Goal: Task Accomplishment & Management: Complete application form

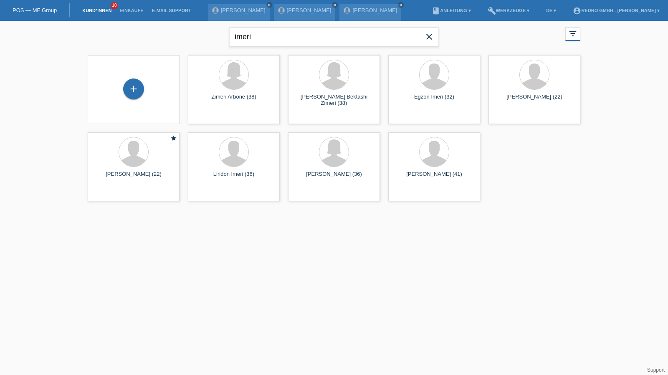
click at [243, 35] on input "imeri" at bounding box center [334, 37] width 209 height 20
type input "[PERSON_NAME]"
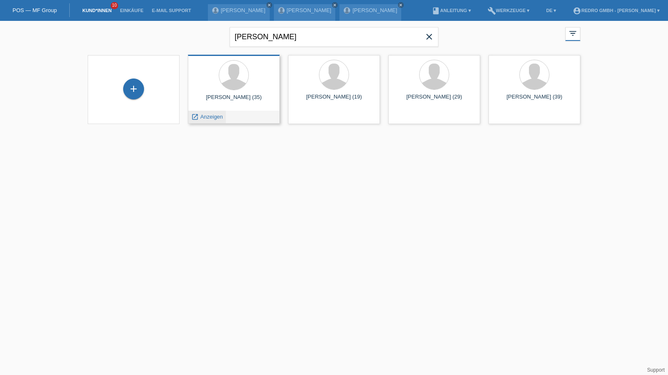
click at [215, 119] on span "Anzeigen" at bounding box center [211, 117] width 23 height 6
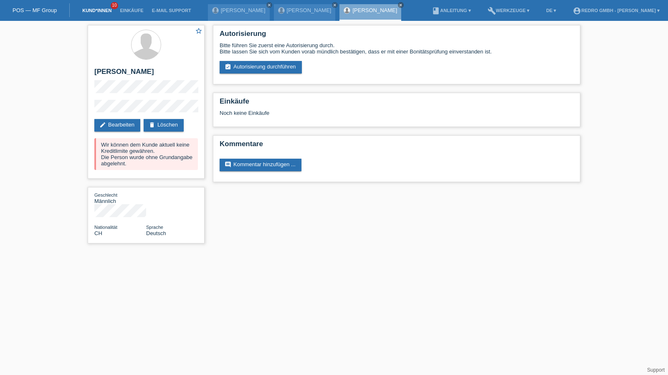
click at [90, 11] on link "Kund*innen" at bounding box center [97, 10] width 38 height 5
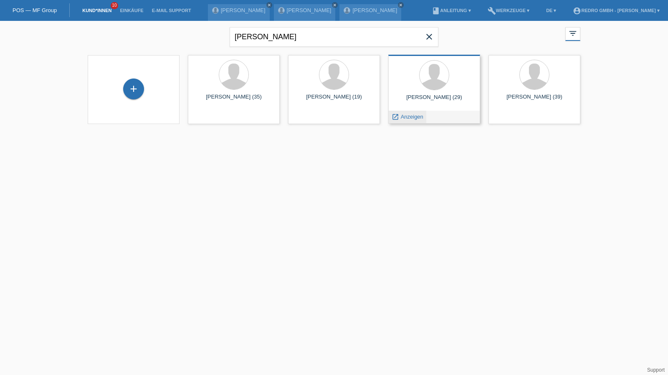
click at [410, 118] on span "Anzeigen" at bounding box center [412, 117] width 23 height 6
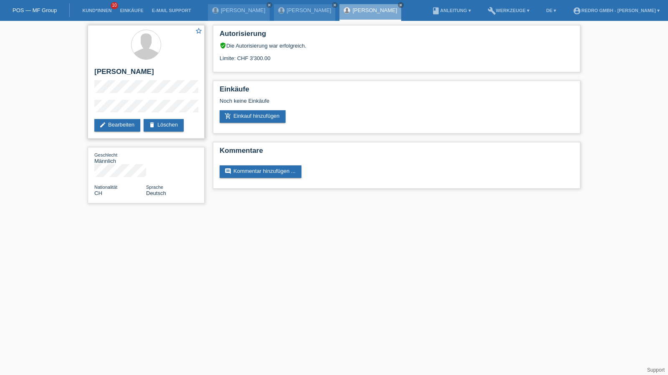
click at [112, 72] on h2 "[PERSON_NAME]" at bounding box center [146, 74] width 104 height 13
copy div "[PERSON_NAME]"
click at [65, 108] on div "star_border Giacomo Pietro Meligeni edit Bearbeiten delete Löschen Geschlecht M…" at bounding box center [334, 116] width 668 height 191
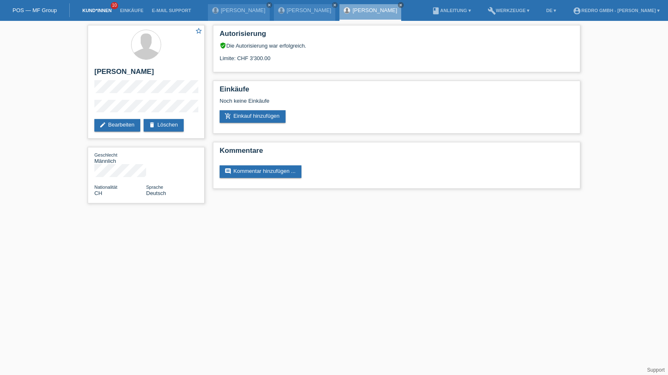
click at [90, 11] on link "Kund*innen" at bounding box center [97, 10] width 38 height 5
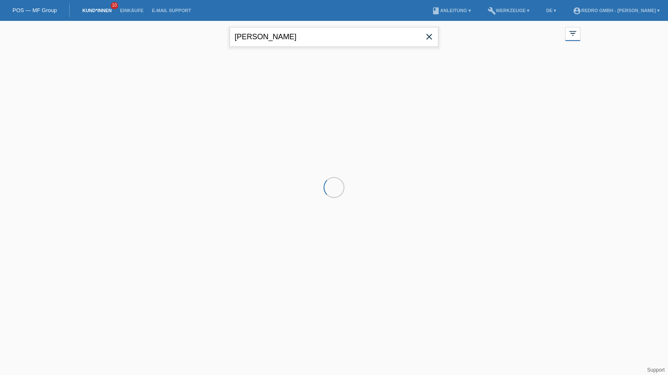
click at [284, 35] on input "giacomo" at bounding box center [334, 37] width 209 height 20
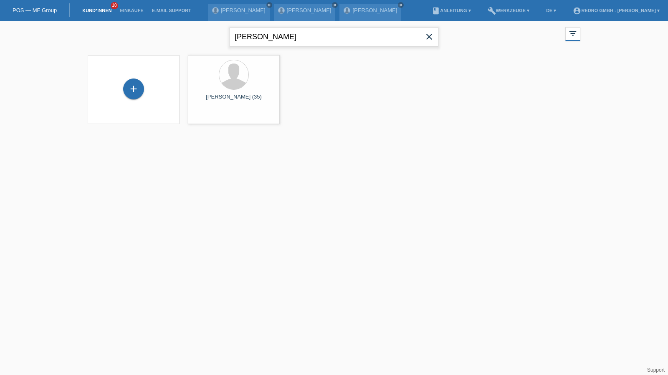
click at [284, 35] on input "giacomo" at bounding box center [334, 37] width 209 height 20
type input "ioan popa"
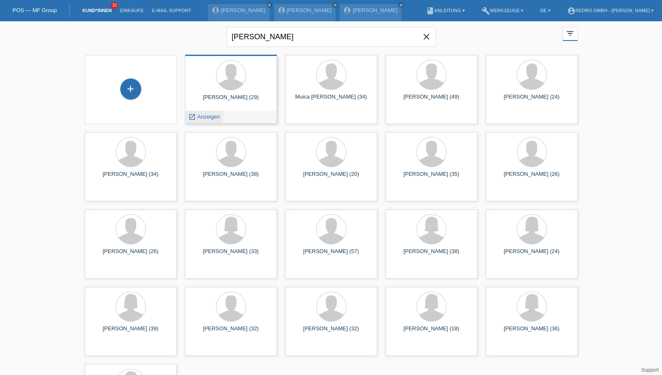
click at [201, 114] on span "Anzeigen" at bounding box center [208, 117] width 23 height 6
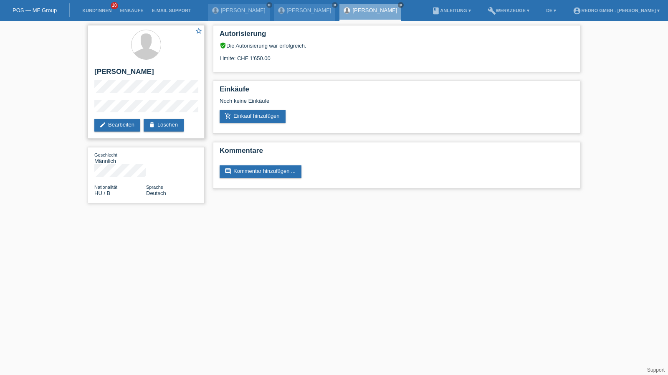
click at [114, 76] on h2 "[PERSON_NAME]" at bounding box center [146, 74] width 104 height 13
copy div "[PERSON_NAME]"
click at [62, 106] on div "star_border [PERSON_NAME] edit Bearbeiten delete Löschen Geschlecht Männlich Na…" at bounding box center [334, 116] width 668 height 191
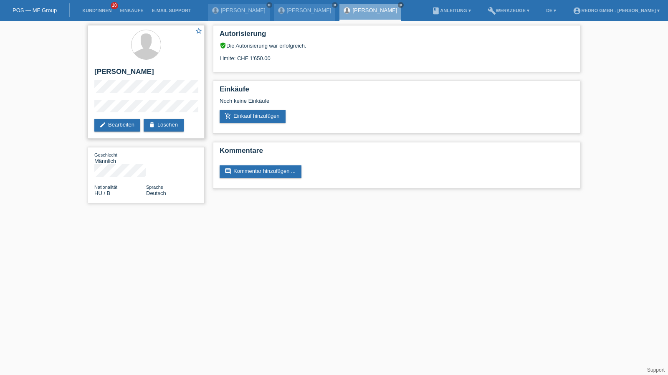
click at [126, 98] on div "star_border [PERSON_NAME] edit Bearbeiten delete Löschen" at bounding box center [146, 82] width 117 height 114
click at [86, 109] on div "star_border [PERSON_NAME] edit Bearbeiten delete Löschen Geschlecht Männlich Na…" at bounding box center [146, 116] width 125 height 191
click at [100, 11] on link "Kund*innen" at bounding box center [97, 10] width 38 height 5
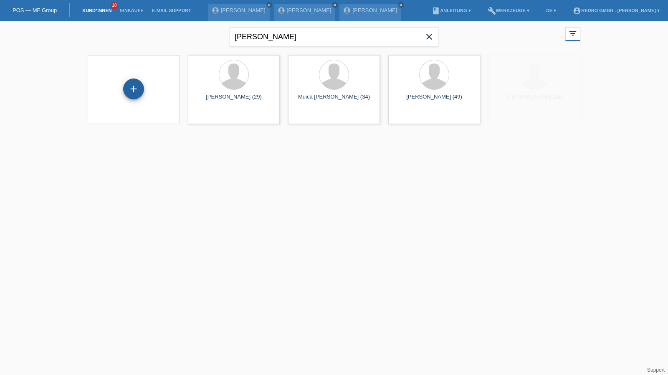
click at [130, 90] on div "+" at bounding box center [133, 89] width 21 height 21
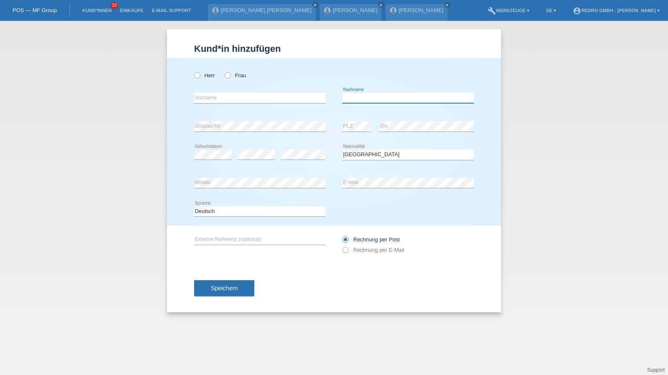
click at [380, 98] on input "text" at bounding box center [408, 98] width 132 height 10
type input "[PERSON_NAME]"
click at [236, 94] on input "text" at bounding box center [260, 98] width 132 height 10
drag, startPoint x: 375, startPoint y: 145, endPoint x: 370, endPoint y: 150, distance: 7.7
click at [375, 145] on div "Bitte auswählen... Schweiz Deutschland Liechtenstein Österreich ------------ Af…" at bounding box center [408, 155] width 132 height 28
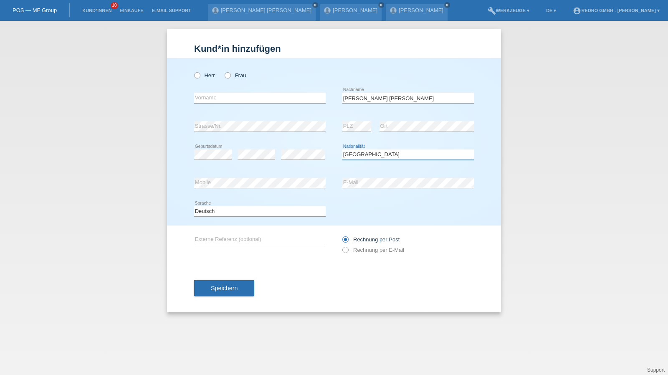
click at [367, 152] on select "Bitte auswählen... Schweiz Deutschland Liechtenstein Österreich ------------ Af…" at bounding box center [408, 154] width 132 height 10
select select "ES"
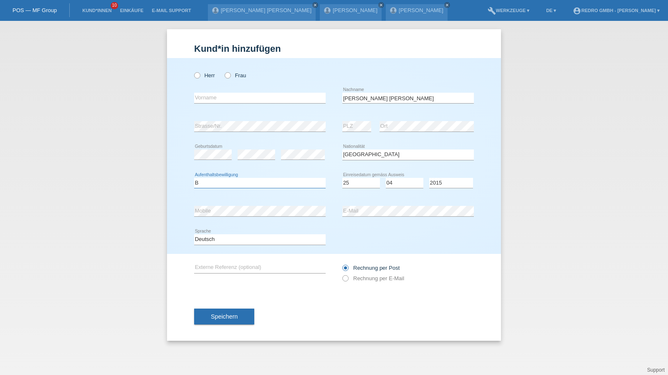
select select "B"
select select "25"
select select "04"
select select "2022"
click at [221, 311] on button "Speichern" at bounding box center [224, 317] width 60 height 16
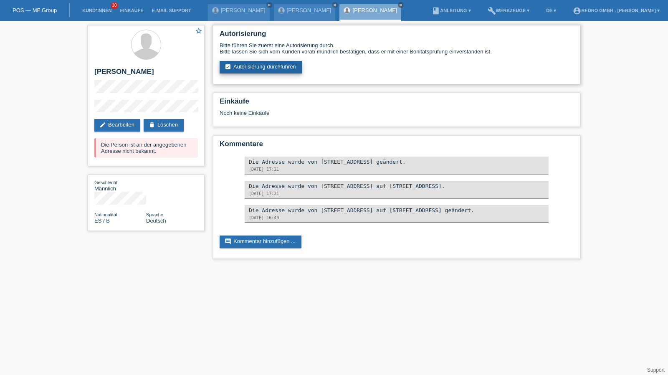
click at [270, 66] on link "assignment_turned_in Autorisierung durchführen" at bounding box center [261, 67] width 82 height 13
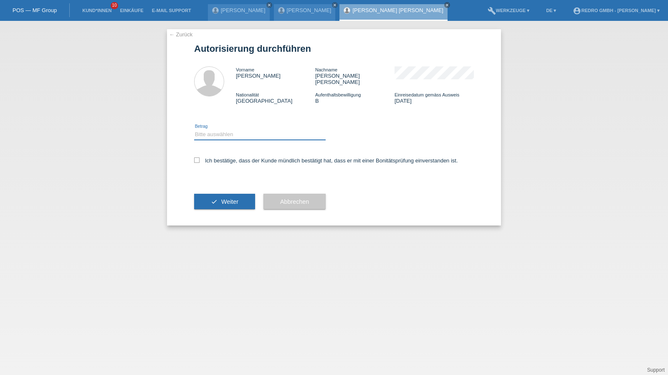
drag, startPoint x: 230, startPoint y: 127, endPoint x: 229, endPoint y: 132, distance: 4.8
click at [230, 129] on select "Bitte auswählen CHF 1.00 - CHF 499.00 CHF 500.00 - CHF 1'999.00 CHF 2'000.00 - …" at bounding box center [260, 134] width 132 height 10
select select "1"
click at [194, 129] on select "Bitte auswählen CHF 1.00 - CHF 499.00 CHF 500.00 - CHF 1'999.00 CHF 2'000.00 - …" at bounding box center [260, 134] width 132 height 10
click at [217, 157] on label "Ich bestätige, dass der Kunde mündlich bestätigt hat, dass er mit einer Bonität…" at bounding box center [326, 160] width 264 height 6
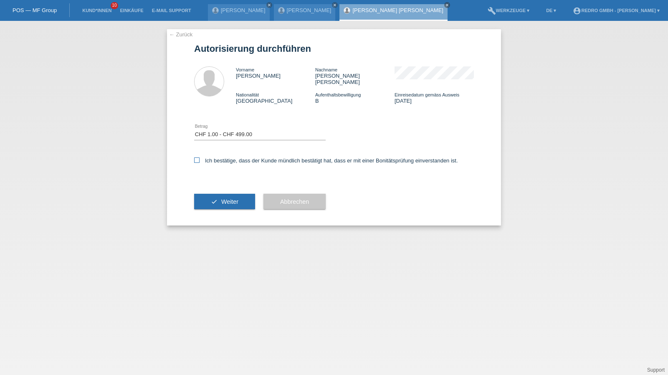
click at [200, 157] on input "Ich bestätige, dass der Kunde mündlich bestätigt hat, dass er mit einer Bonität…" at bounding box center [196, 159] width 5 height 5
checkbox input "true"
click at [222, 198] on span "Weiter" at bounding box center [229, 201] width 17 height 7
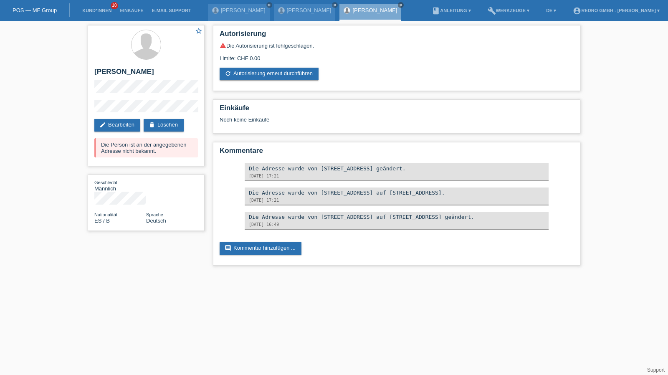
click at [82, 109] on div "star_border [PERSON_NAME] edit Bearbeiten delete Löschen Die Person ist an der …" at bounding box center [334, 147] width 668 height 253
click at [122, 123] on link "edit Bearbeiten" at bounding box center [117, 125] width 46 height 13
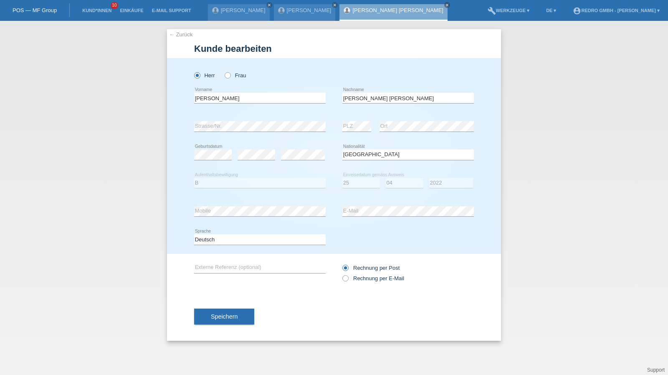
select select "ES"
select select "B"
select select "25"
select select "04"
select select "2022"
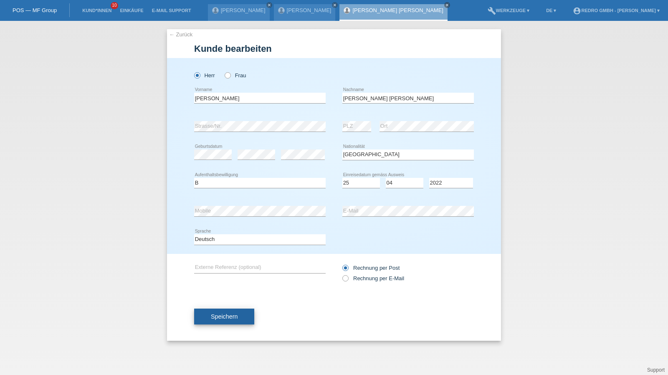
click at [228, 314] on span "Speichern" at bounding box center [224, 316] width 27 height 7
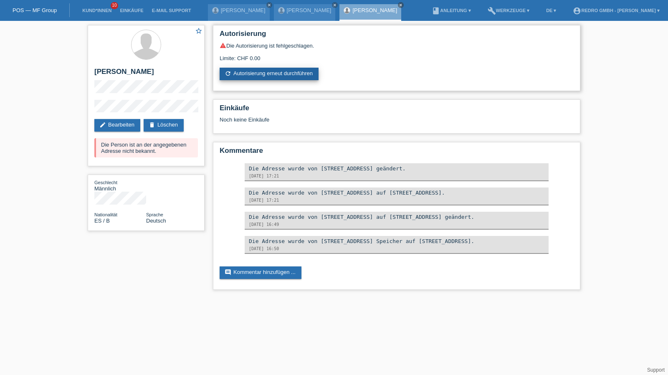
click at [272, 68] on link "refresh Autorisierung erneut durchführen" at bounding box center [269, 74] width 99 height 13
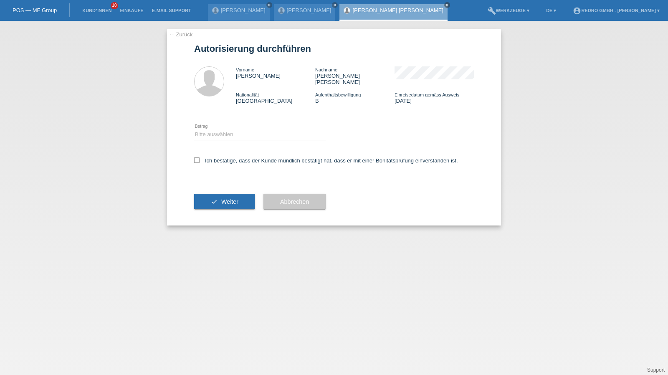
click at [232, 138] on div "Bitte auswählen CHF 1.00 - CHF 499.00 CHF 500.00 - CHF 1'999.00 CHF 2'000.00 - …" at bounding box center [260, 135] width 132 height 28
click at [232, 131] on select "Bitte auswählen CHF 1.00 - CHF 499.00 CHF 500.00 - CHF 1'999.00 CHF 2'000.00 - …" at bounding box center [260, 134] width 132 height 10
select select "1"
click at [194, 129] on select "Bitte auswählen CHF 1.00 - CHF 499.00 CHF 500.00 - CHF 1'999.00 CHF 2'000.00 - …" at bounding box center [260, 134] width 132 height 10
click at [216, 157] on label "Ich bestätige, dass der Kunde mündlich bestätigt hat, dass er mit einer Bonität…" at bounding box center [326, 160] width 264 height 6
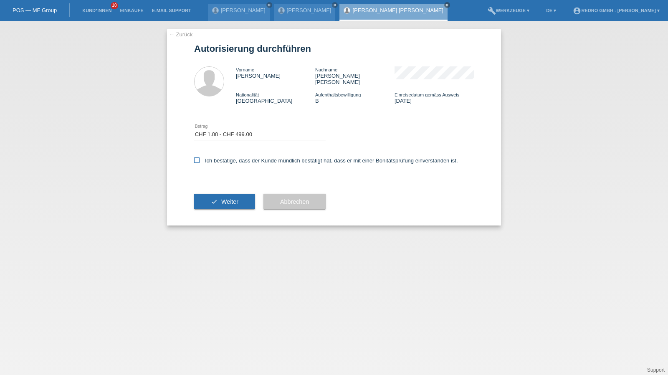
click at [200, 157] on input "Ich bestätige, dass der Kunde mündlich bestätigt hat, dass er mit einer Bonität…" at bounding box center [196, 159] width 5 height 5
checkbox input "true"
click at [217, 194] on button "check Weiter" at bounding box center [224, 202] width 61 height 16
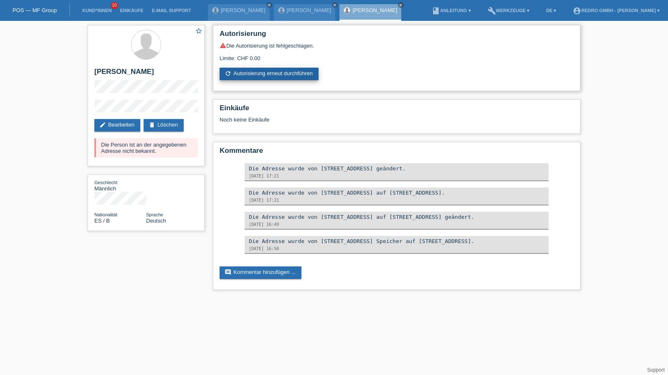
click at [248, 73] on link "refresh Autorisierung erneut durchführen" at bounding box center [269, 74] width 99 height 13
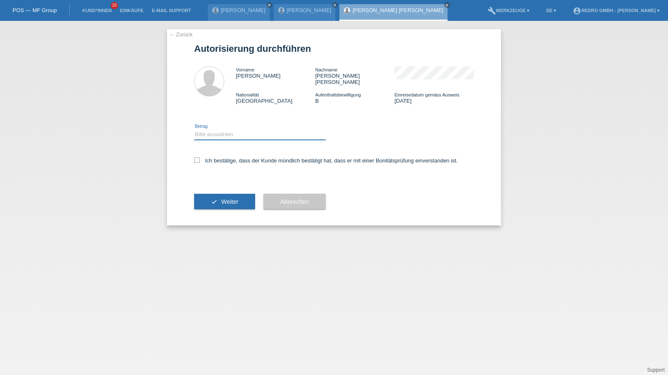
click at [241, 129] on select "Bitte auswählen CHF 1.00 - CHF 499.00 CHF 500.00 - CHF 1'999.00 CHF 2'000.00 - …" at bounding box center [260, 134] width 132 height 10
select select "1"
click at [194, 129] on select "Bitte auswählen CHF 1.00 - CHF 499.00 CHF 500.00 - CHF 1'999.00 CHF 2'000.00 - …" at bounding box center [260, 134] width 132 height 10
click at [228, 157] on label "Ich bestätige, dass der Kunde mündlich bestätigt hat, dass er mit einer Bonität…" at bounding box center [326, 160] width 264 height 6
click at [200, 157] on input "Ich bestätige, dass der Kunde mündlich bestätigt hat, dass er mit einer Bonität…" at bounding box center [196, 159] width 5 height 5
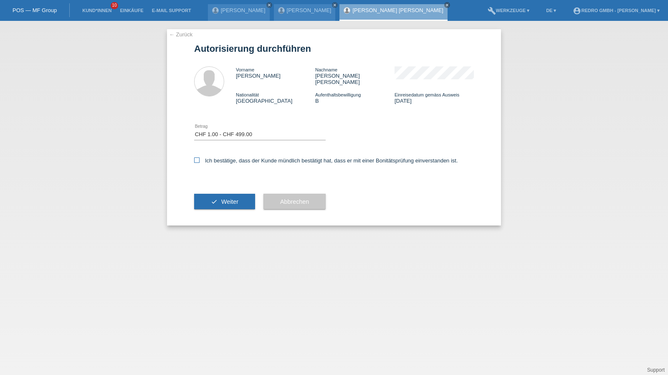
checkbox input "true"
click at [223, 200] on button "check Weiter" at bounding box center [224, 202] width 61 height 16
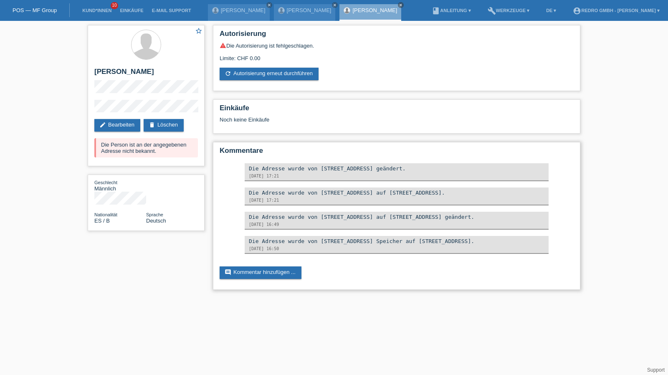
drag, startPoint x: 413, startPoint y: 220, endPoint x: 453, endPoint y: 220, distance: 40.1
click at [453, 220] on div "Die Adresse wurde von Bachstrasse 20, 9100 Herisau auf Hauptstrasse 6, 9042 Spe…" at bounding box center [397, 217] width 296 height 6
copy div "Hauptstrasse 6"
click at [129, 128] on link "edit Bearbeiten" at bounding box center [117, 125] width 46 height 13
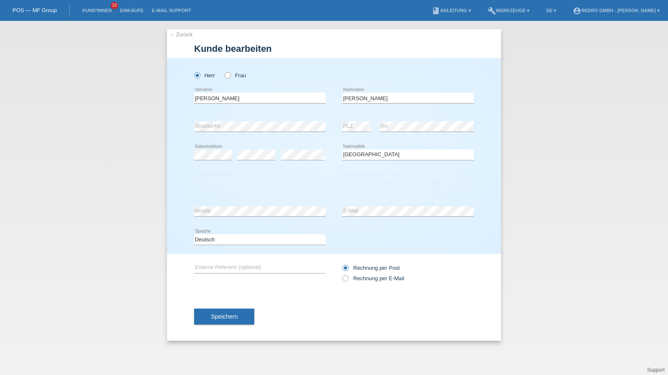
select select "ES"
select select "B"
select select "25"
select select "04"
select select "2022"
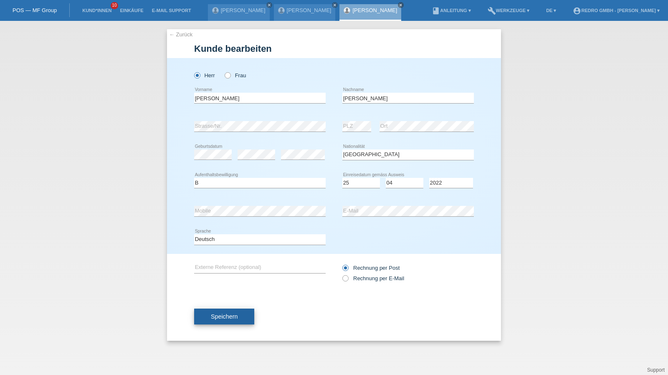
click at [210, 309] on button "Speichern" at bounding box center [224, 317] width 60 height 16
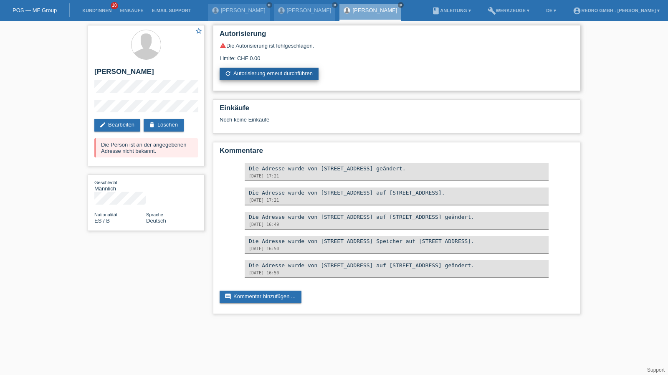
click at [258, 70] on link "refresh Autorisierung erneut durchführen" at bounding box center [269, 74] width 99 height 13
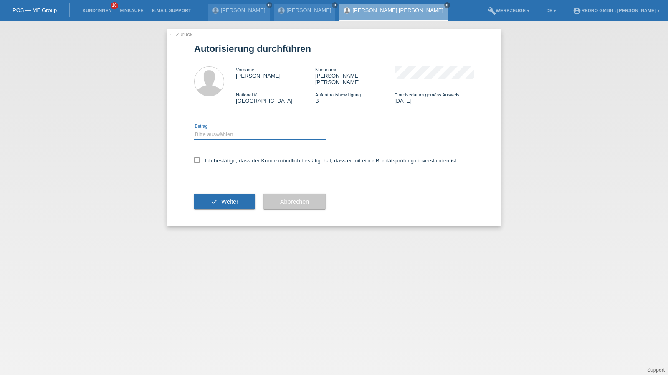
drag, startPoint x: 241, startPoint y: 129, endPoint x: 237, endPoint y: 132, distance: 5.3
click at [241, 129] on select "Bitte auswählen CHF 1.00 - CHF 499.00 CHF 500.00 - CHF 1'999.00 CHF 2'000.00 - …" at bounding box center [260, 134] width 132 height 10
select select "1"
click at [194, 129] on select "Bitte auswählen CHF 1.00 - CHF 499.00 CHF 500.00 - CHF 1'999.00 CHF 2'000.00 - …" at bounding box center [260, 134] width 132 height 10
click at [217, 157] on label "Ich bestätige, dass der Kunde mündlich bestätigt hat, dass er mit einer Bonität…" at bounding box center [326, 160] width 264 height 6
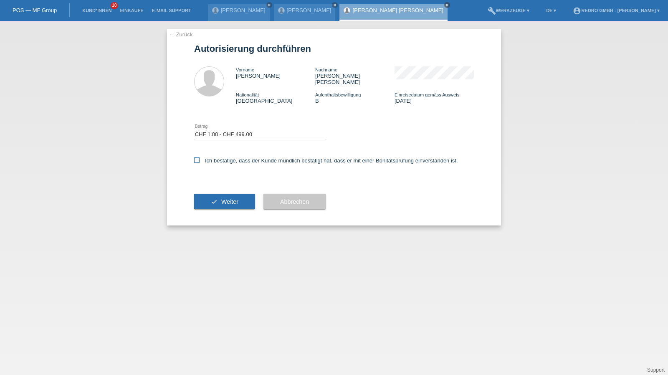
click at [200, 157] on input "Ich bestätige, dass der Kunde mündlich bestätigt hat, dass er mit einer Bonität…" at bounding box center [196, 159] width 5 height 5
checkbox input "true"
click at [222, 194] on button "check Weiter" at bounding box center [224, 202] width 61 height 16
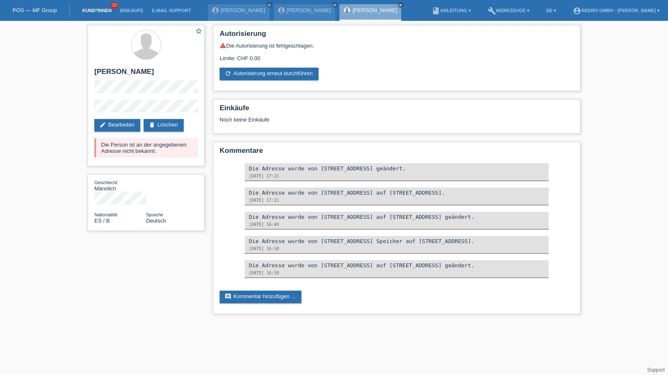
click at [90, 12] on link "Kund*innen" at bounding box center [97, 10] width 38 height 5
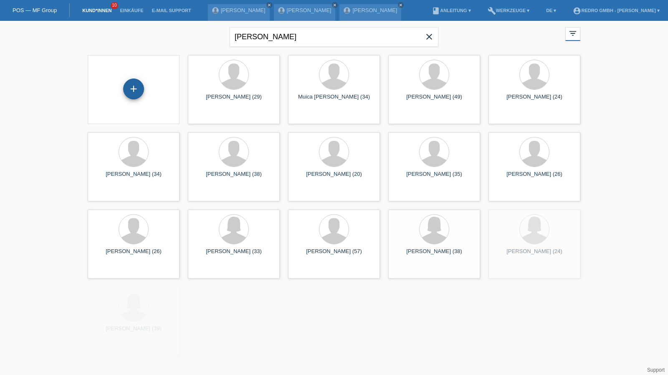
click at [139, 90] on div "+" at bounding box center [134, 89] width 20 height 14
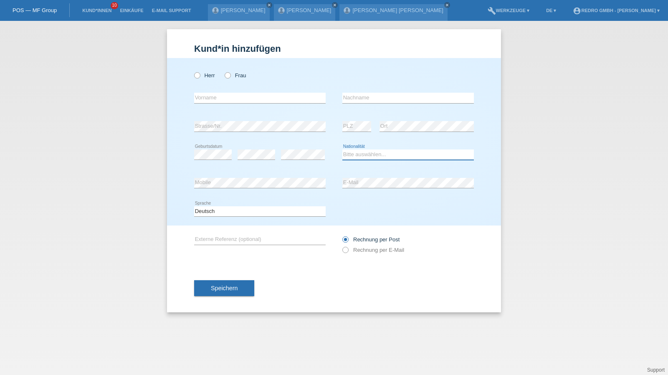
click at [373, 157] on select "Bitte auswählen... Schweiz Deutschland Liechtenstein Österreich ------------ Af…" at bounding box center [408, 154] width 132 height 10
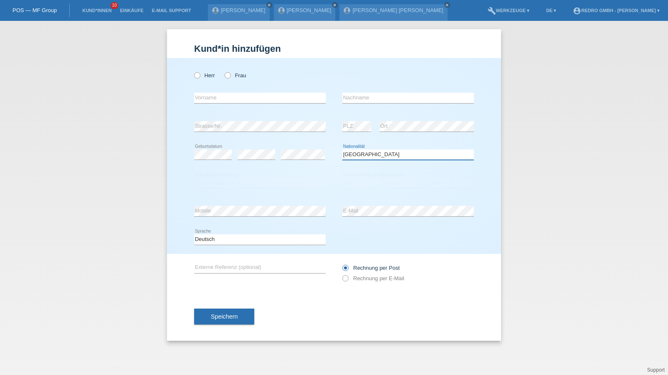
select select "XK"
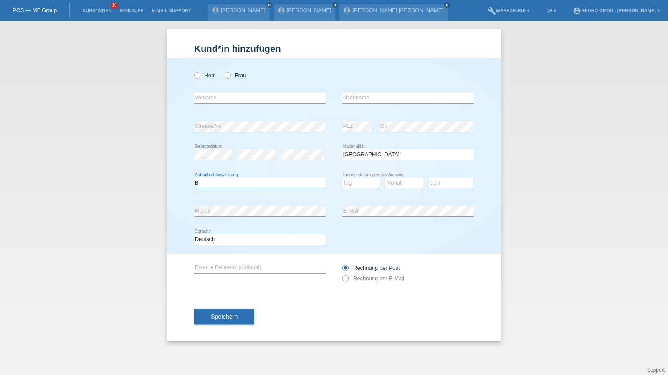
select select "C"
select select "01"
select select "03"
select select "1996"
drag, startPoint x: 200, startPoint y: 73, endPoint x: 213, endPoint y: 101, distance: 30.5
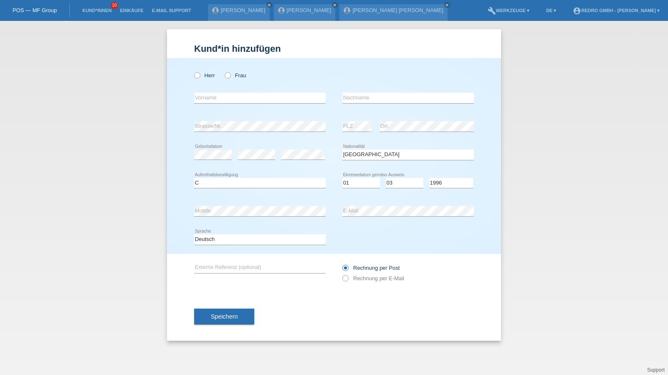
click at [200, 73] on label "Herr" at bounding box center [204, 75] width 21 height 6
click at [200, 73] on input "Herr" at bounding box center [196, 74] width 5 height 5
radio input "true"
click at [214, 105] on div "error Vorname" at bounding box center [260, 98] width 132 height 28
click at [215, 101] on input "text" at bounding box center [260, 98] width 132 height 10
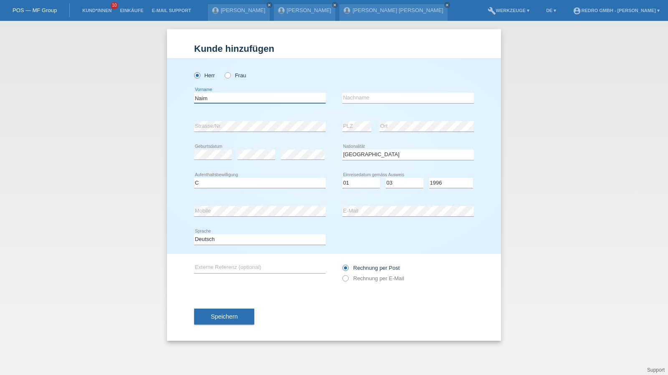
type input "Naim"
type input "Fejzaj"
click at [202, 318] on button "Speichern" at bounding box center [224, 317] width 60 height 16
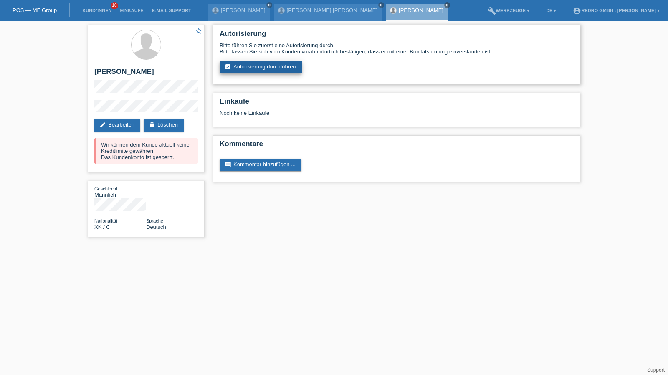
click at [230, 66] on icon "assignment_turned_in" at bounding box center [228, 66] width 7 height 7
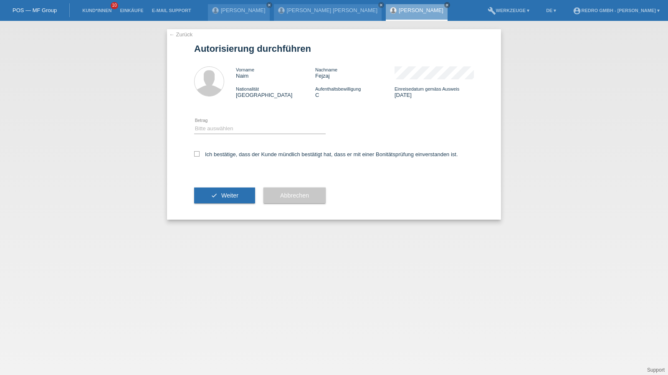
click at [228, 134] on div "Bitte auswählen CHF 1.00 - CHF 499.00 CHF 500.00 - CHF 1'999.00 CHF 2'000.00 - …" at bounding box center [260, 129] width 132 height 28
click at [219, 134] on icon at bounding box center [260, 134] width 132 height 0
click at [220, 115] on div "Bitte auswählen CHF 1.00 - CHF 499.00 CHF 500.00 - CHF 1'999.00 CHF 2'000.00 - …" at bounding box center [260, 129] width 132 height 28
drag, startPoint x: 220, startPoint y: 126, endPoint x: 220, endPoint y: 134, distance: 7.9
click at [220, 126] on select "Bitte auswählen CHF 1.00 - CHF 499.00 CHF 500.00 - CHF 1'999.00 CHF 2'000.00 - …" at bounding box center [260, 129] width 132 height 10
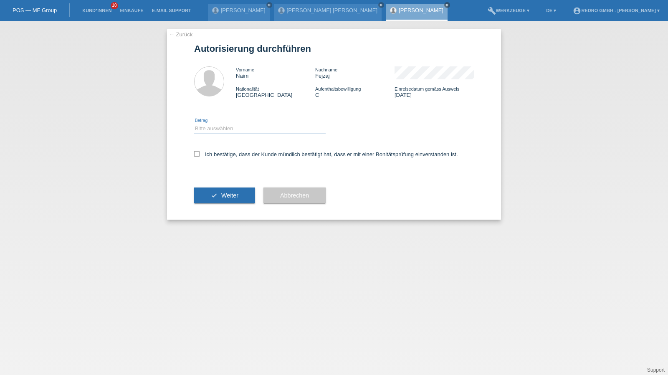
select select "1"
click at [194, 124] on select "Bitte auswählen CHF 1.00 - CHF 499.00 CHF 500.00 - CHF 1'999.00 CHF 2'000.00 - …" at bounding box center [260, 129] width 132 height 10
click at [218, 161] on div "Ich bestätige, dass der Kunde mündlich bestätigt hat, dass er mit einer Bonität…" at bounding box center [334, 157] width 280 height 28
click at [218, 156] on label "Ich bestätige, dass der Kunde mündlich bestätigt hat, dass er mit einer Bonität…" at bounding box center [326, 154] width 264 height 6
click at [200, 156] on input "Ich bestätige, dass der Kunde mündlich bestätigt hat, dass er mit einer Bonität…" at bounding box center [196, 153] width 5 height 5
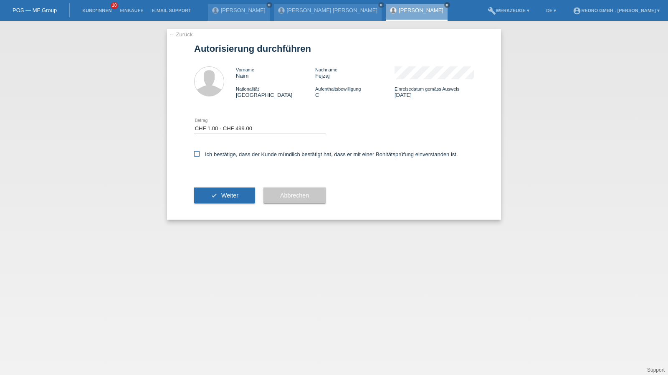
checkbox input "true"
drag, startPoint x: 211, startPoint y: 192, endPoint x: 211, endPoint y: 114, distance: 77.7
click at [211, 192] on icon "check" at bounding box center [214, 195] width 7 height 7
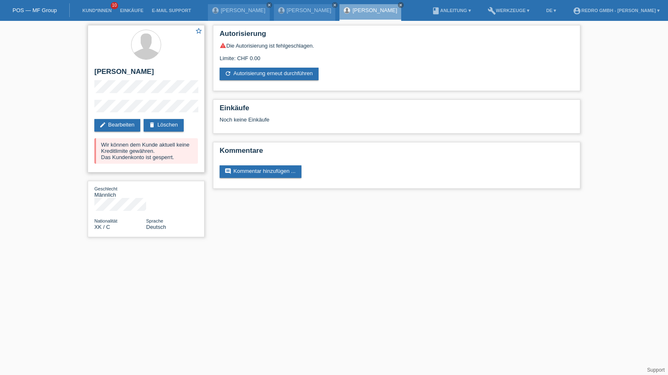
click at [112, 72] on h2 "[PERSON_NAME]" at bounding box center [146, 74] width 104 height 13
copy div "[PERSON_NAME]"
click at [91, 106] on div "star_border Naim Fejzaj edit Bearbeiten delete Löschen Wir können dem Kunde akt…" at bounding box center [146, 98] width 117 height 147
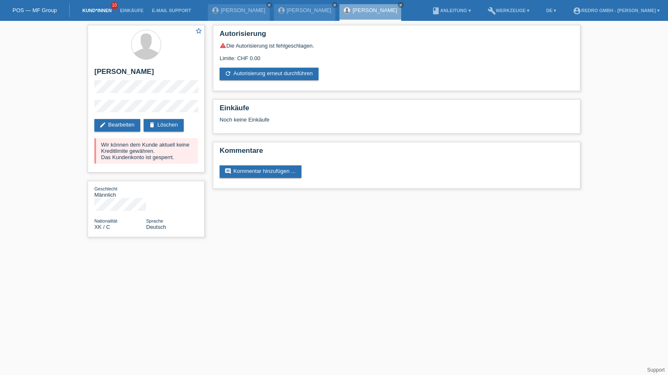
click at [84, 10] on link "Kund*innen" at bounding box center [97, 10] width 38 height 5
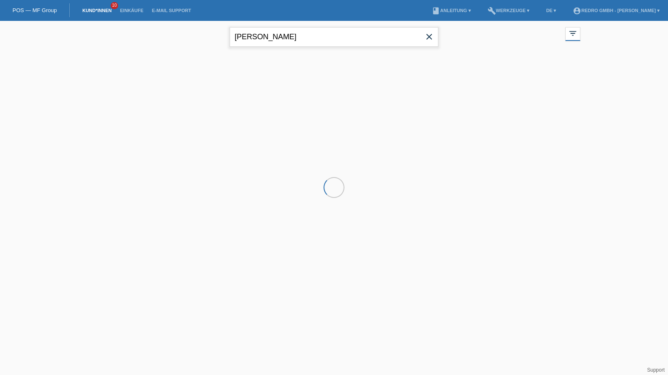
click at [270, 33] on input "[PERSON_NAME]" at bounding box center [334, 37] width 209 height 20
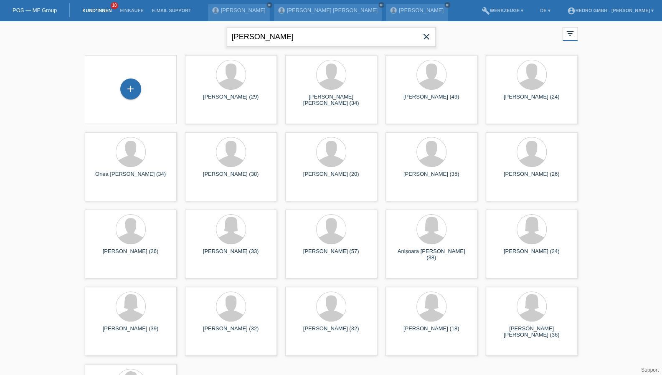
type input "nora steffen"
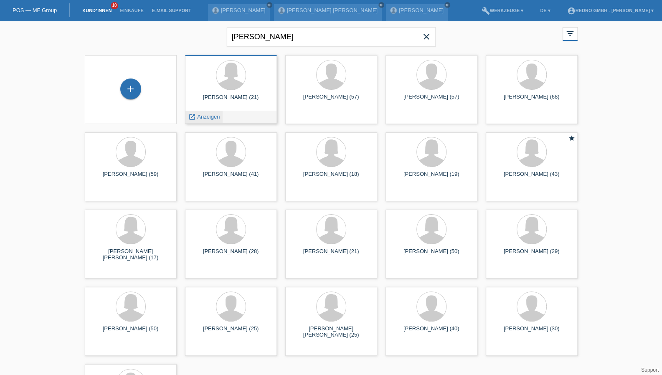
click at [215, 115] on span "Anzeigen" at bounding box center [208, 117] width 23 height 6
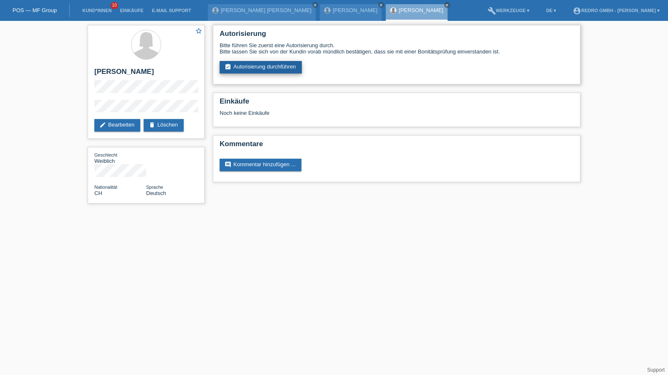
click at [279, 63] on link "assignment_turned_in Autorisierung durchführen" at bounding box center [261, 67] width 82 height 13
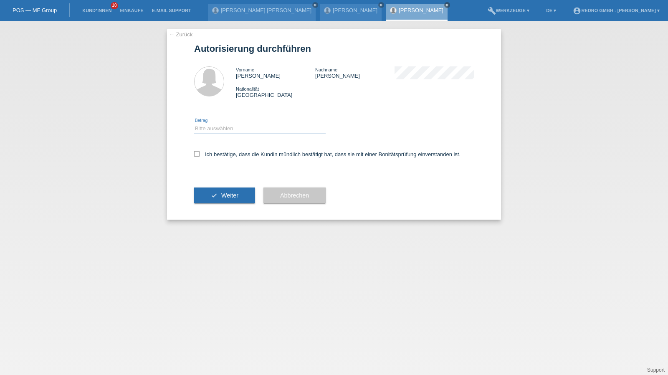
drag, startPoint x: 236, startPoint y: 127, endPoint x: 229, endPoint y: 133, distance: 9.4
click at [236, 127] on select "Bitte auswählen CHF 1.00 - CHF 499.00 CHF 500.00 - CHF 1'999.00 CHF 2'000.00 - …" at bounding box center [260, 129] width 132 height 10
select select "1"
click at [194, 124] on select "Bitte auswählen CHF 1.00 - CHF 499.00 CHF 500.00 - CHF 1'999.00 CHF 2'000.00 - …" at bounding box center [260, 129] width 132 height 10
click at [220, 157] on label "Ich bestätige, dass die Kundin mündlich bestätigt hat, dass sie mit einer Bonit…" at bounding box center [327, 154] width 266 height 6
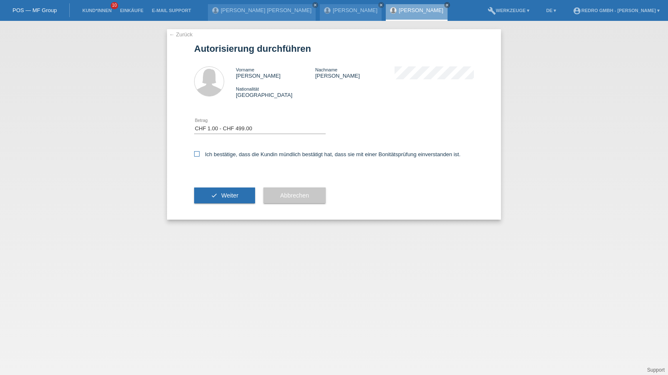
click at [200, 157] on input "Ich bestätige, dass die Kundin mündlich bestätigt hat, dass sie mit einer Bonit…" at bounding box center [196, 153] width 5 height 5
checkbox input "true"
click at [212, 203] on button "check Weiter" at bounding box center [224, 195] width 61 height 16
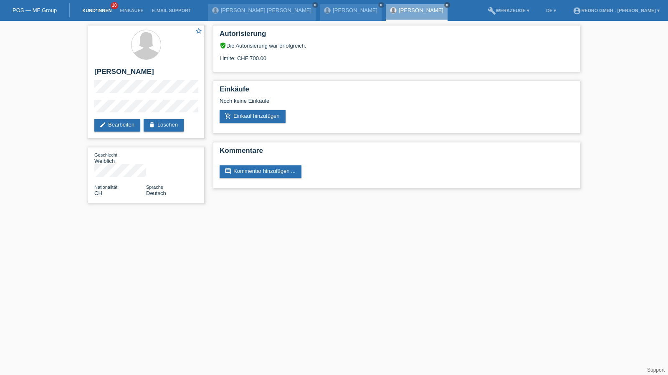
click at [93, 10] on link "Kund*innen" at bounding box center [97, 10] width 38 height 5
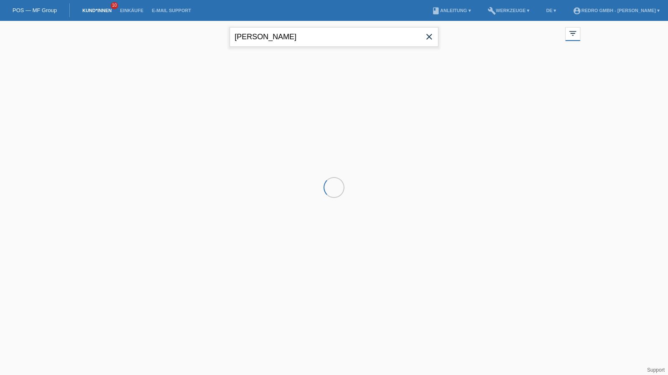
click at [259, 38] on input "[PERSON_NAME]" at bounding box center [334, 37] width 209 height 20
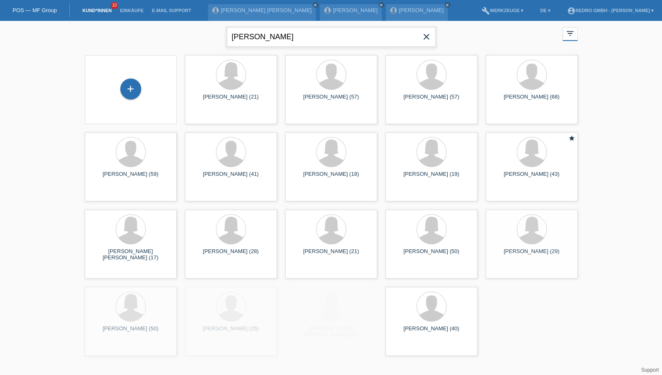
type input "[PERSON_NAME]"
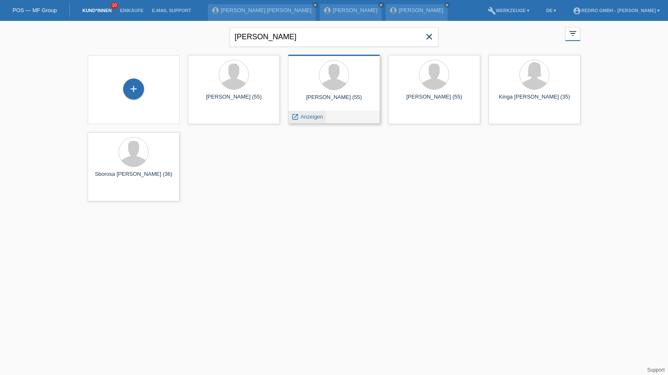
click at [311, 117] on span "Anzeigen" at bounding box center [312, 117] width 23 height 6
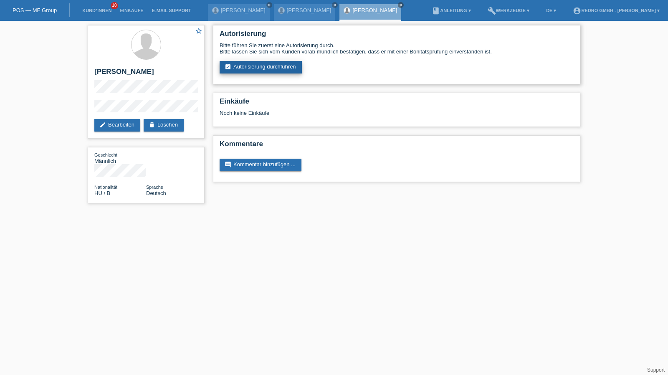
click at [266, 73] on link "assignment_turned_in Autorisierung durchführen" at bounding box center [261, 67] width 82 height 13
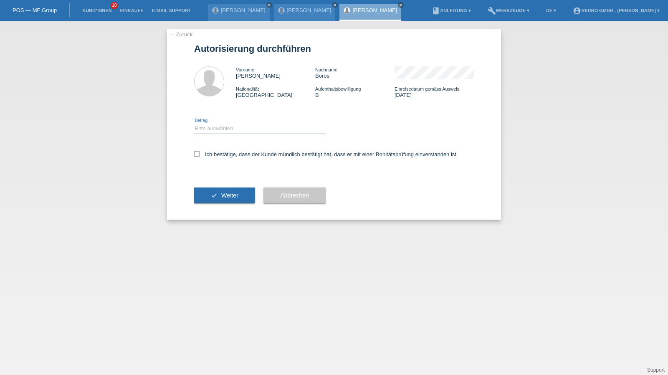
drag, startPoint x: 219, startPoint y: 127, endPoint x: 218, endPoint y: 134, distance: 7.2
click at [219, 127] on select "Bitte auswählen CHF 1.00 - CHF 499.00 CHF 500.00 - CHF 1'999.00 CHF 2'000.00 - …" at bounding box center [260, 129] width 132 height 10
select select "1"
click at [194, 124] on select "Bitte auswählen CHF 1.00 - CHF 499.00 CHF 500.00 - CHF 1'999.00 CHF 2'000.00 - …" at bounding box center [260, 129] width 132 height 10
click at [215, 154] on label "Ich bestätige, dass der Kunde mündlich bestätigt hat, dass er mit einer Bonität…" at bounding box center [326, 154] width 264 height 6
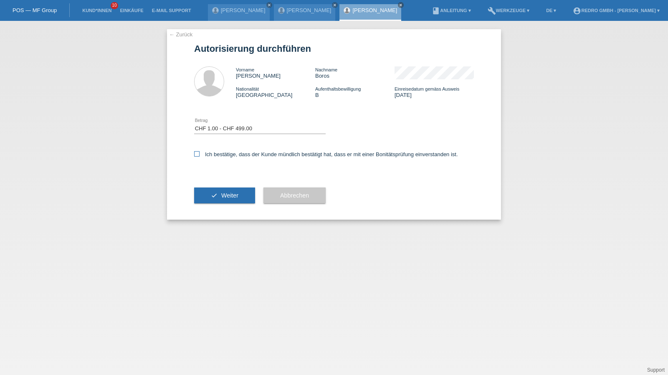
click at [200, 154] on input "Ich bestätige, dass der Kunde mündlich bestätigt hat, dass er mit einer Bonität…" at bounding box center [196, 153] width 5 height 5
checkbox input "true"
click at [226, 197] on span "Weiter" at bounding box center [229, 195] width 17 height 7
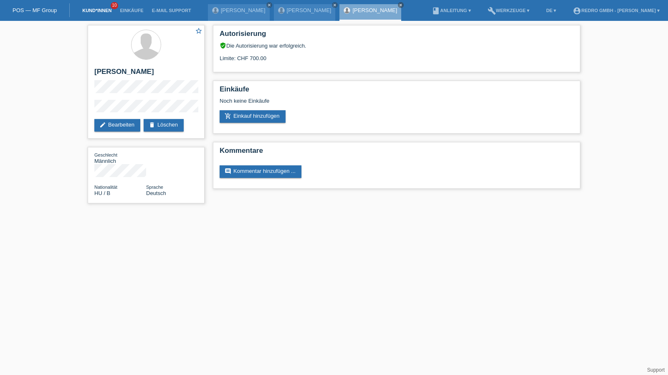
click at [91, 10] on link "Kund*innen" at bounding box center [97, 10] width 38 height 5
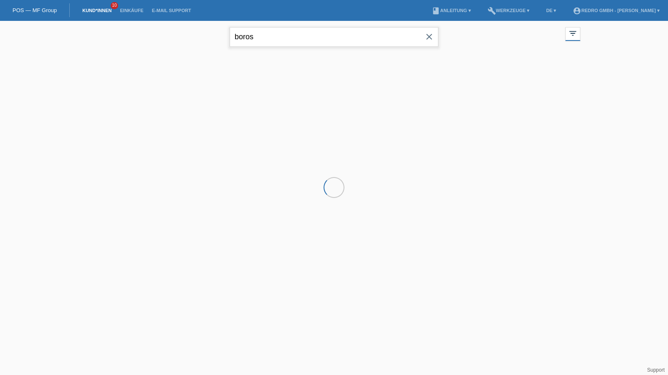
click at [274, 43] on input "boros" at bounding box center [334, 37] width 209 height 20
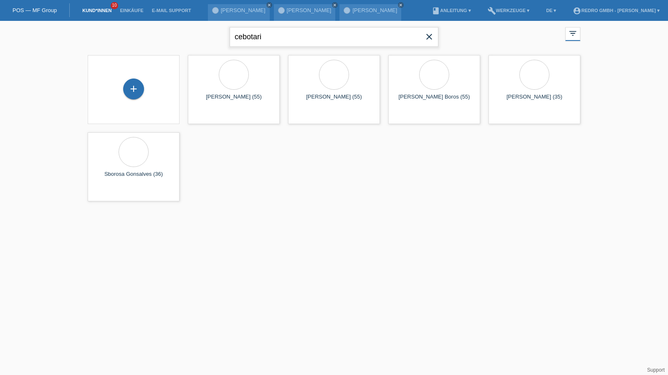
type input "cebotari"
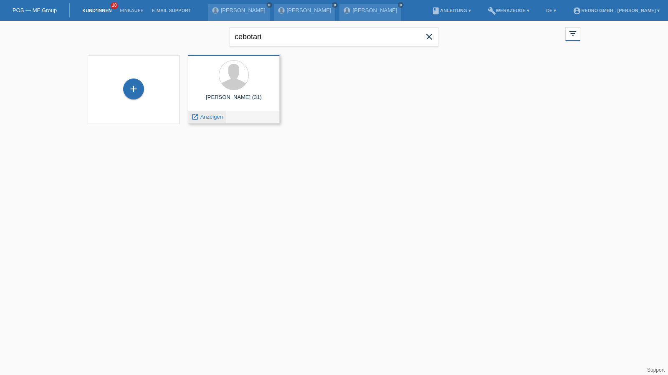
click at [205, 117] on span "Anzeigen" at bounding box center [211, 117] width 23 height 6
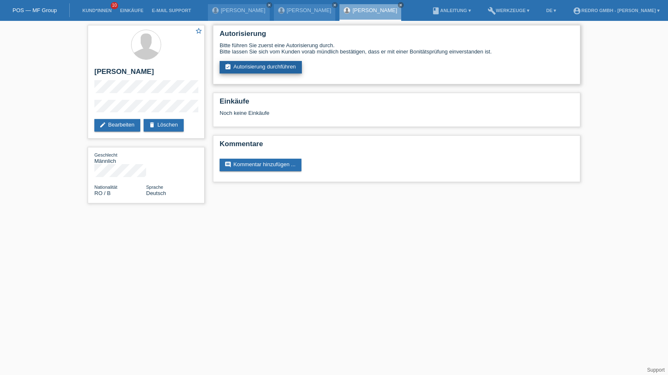
click at [246, 70] on link "assignment_turned_in Autorisierung durchführen" at bounding box center [261, 67] width 82 height 13
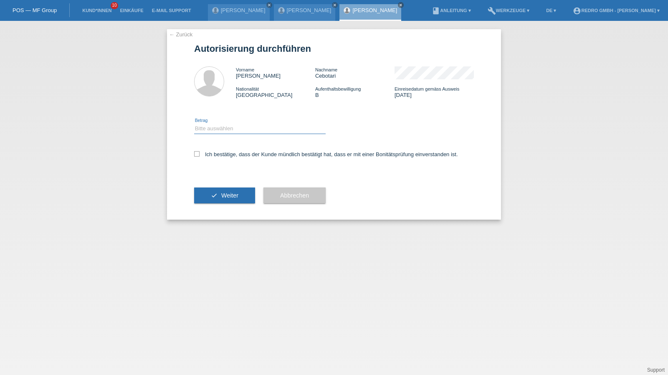
drag, startPoint x: 222, startPoint y: 129, endPoint x: 220, endPoint y: 134, distance: 4.9
click at [222, 129] on select "Bitte auswählen CHF 1.00 - CHF 499.00 CHF 500.00 - CHF 1'999.00 CHF 2'000.00 - …" at bounding box center [260, 129] width 132 height 10
select select "1"
click at [194, 124] on select "Bitte auswählen CHF 1.00 - CHF 499.00 CHF 500.00 - CHF 1'999.00 CHF 2'000.00 - …" at bounding box center [260, 129] width 132 height 10
click at [216, 157] on label "Ich bestätige, dass der Kunde mündlich bestätigt hat, dass er mit einer Bonität…" at bounding box center [326, 154] width 264 height 6
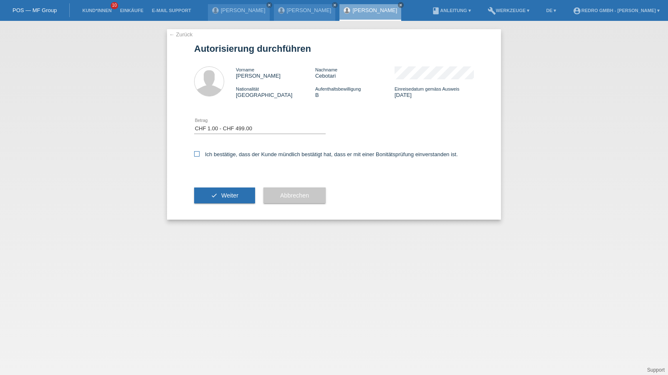
click at [200, 157] on input "Ich bestätige, dass der Kunde mündlich bestätigt hat, dass er mit einer Bonität…" at bounding box center [196, 153] width 5 height 5
checkbox input "true"
click at [213, 200] on button "check Weiter" at bounding box center [224, 195] width 61 height 16
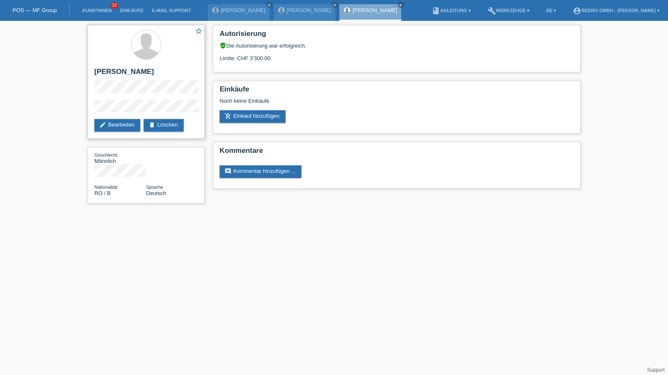
click at [118, 68] on h2 "[PERSON_NAME]" at bounding box center [146, 74] width 104 height 13
copy div "[PERSON_NAME]"
click at [76, 111] on div "star_border Valentin Cebotari edit Bearbeiten delete Löschen Geschlecht Männlic…" at bounding box center [334, 116] width 668 height 191
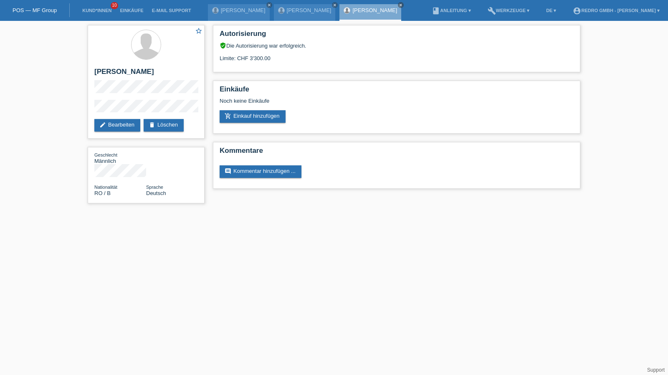
click at [93, 14] on li "Kund*innen 10" at bounding box center [97, 10] width 38 height 21
click at [94, 11] on link "Kund*innen" at bounding box center [97, 10] width 38 height 5
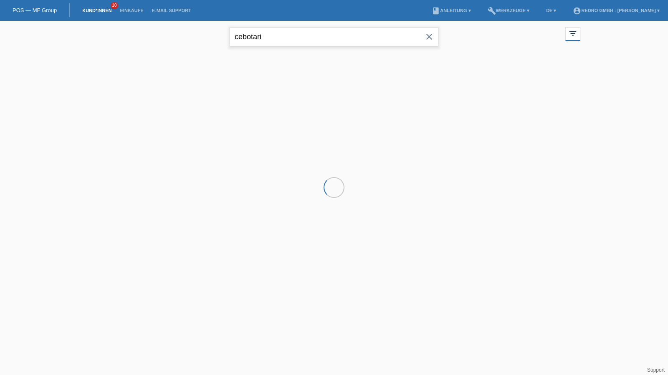
click at [289, 40] on input "cebotari" at bounding box center [334, 37] width 209 height 20
drag, startPoint x: 0, startPoint y: 0, endPoint x: 289, endPoint y: 40, distance: 291.2
click at [289, 40] on input "cebotari" at bounding box center [334, 37] width 209 height 20
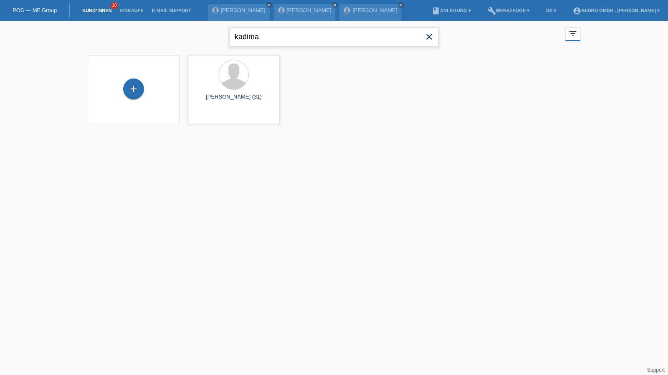
type input "kadima"
click at [215, 116] on span "Anzeigen" at bounding box center [211, 117] width 23 height 6
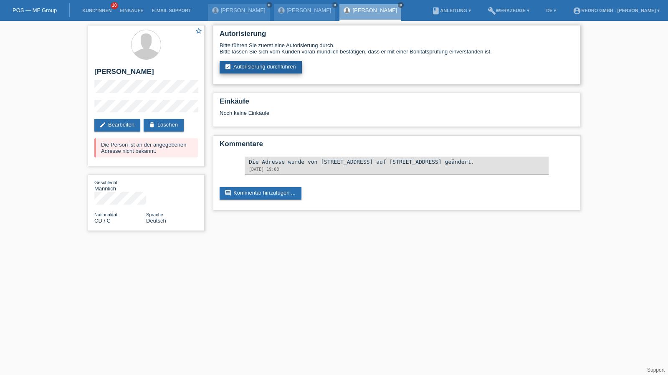
click at [286, 71] on link "assignment_turned_in Autorisierung durchführen" at bounding box center [261, 67] width 82 height 13
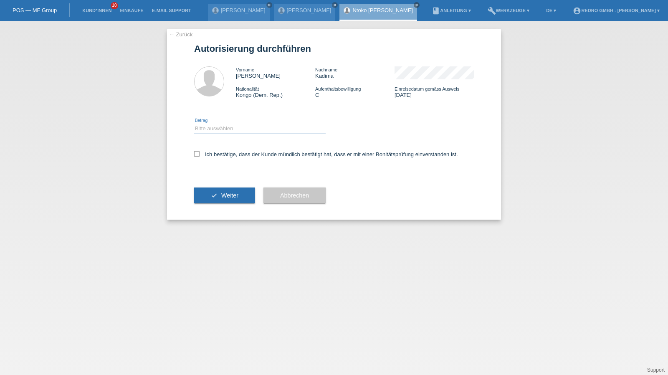
drag, startPoint x: 243, startPoint y: 127, endPoint x: 238, endPoint y: 133, distance: 8.6
click at [243, 127] on select "Bitte auswählen CHF 1.00 - CHF 499.00 CHF 500.00 - CHF 1'999.00 CHF 2'000.00 - …" at bounding box center [260, 129] width 132 height 10
select select "1"
click at [194, 124] on select "Bitte auswählen CHF 1.00 - CHF 499.00 CHF 500.00 - CHF 1'999.00 CHF 2'000.00 - …" at bounding box center [260, 129] width 132 height 10
click at [212, 153] on label "Ich bestätige, dass der Kunde mündlich bestätigt hat, dass er mit einer Bonität…" at bounding box center [326, 154] width 264 height 6
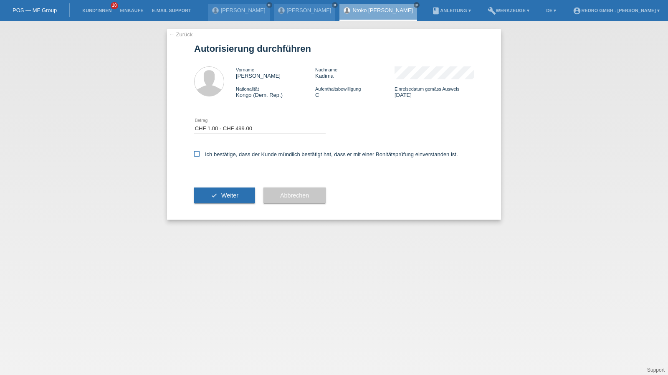
click at [200, 153] on input "Ich bestätige, dass der Kunde mündlich bestätigt hat, dass er mit einer Bonität…" at bounding box center [196, 153] width 5 height 5
checkbox input "true"
click at [216, 197] on button "check Weiter" at bounding box center [224, 195] width 61 height 16
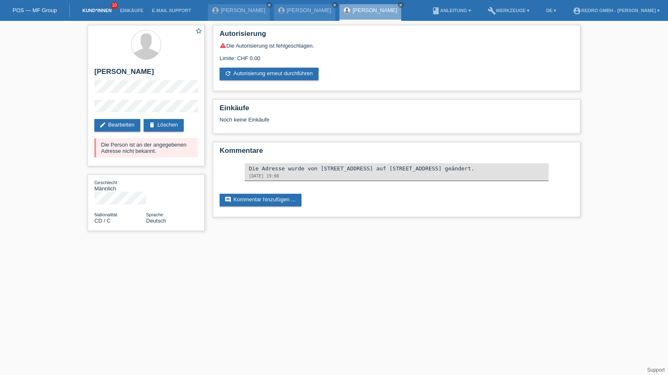
click at [103, 10] on link "Kund*innen" at bounding box center [97, 10] width 38 height 5
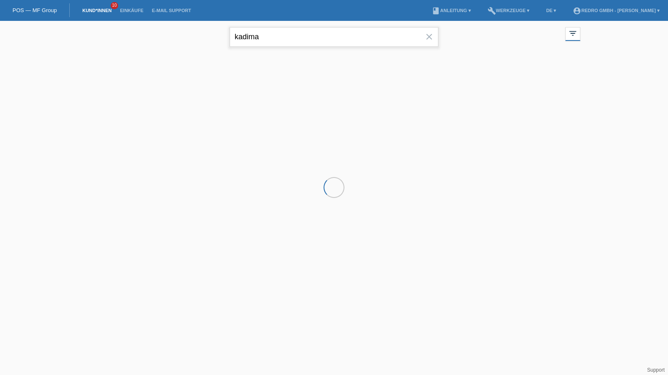
click at [266, 36] on input "kadima" at bounding box center [334, 37] width 209 height 20
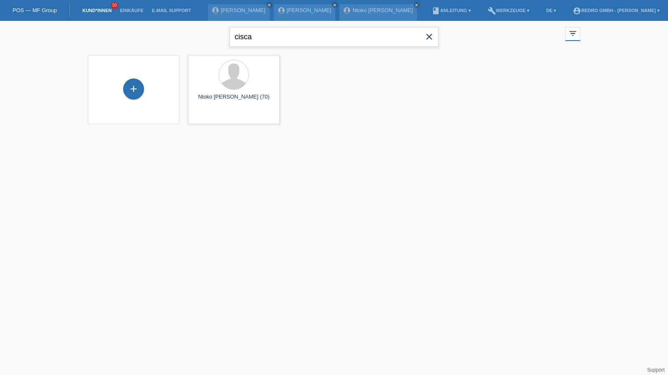
type input "cisca"
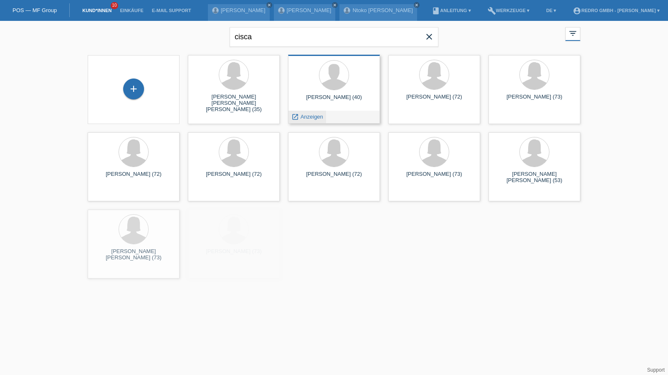
click at [317, 114] on span "Anzeigen" at bounding box center [312, 117] width 23 height 6
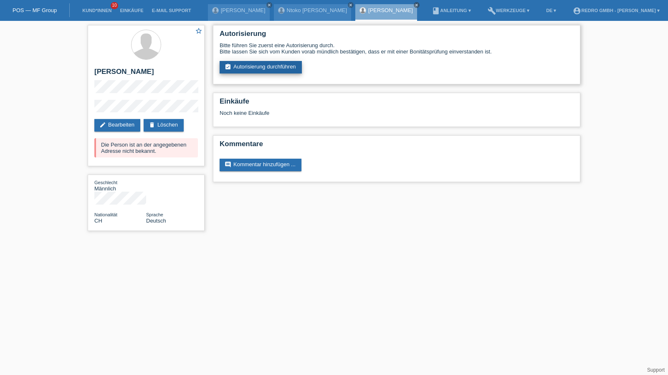
click at [249, 72] on link "assignment_turned_in Autorisierung durchführen" at bounding box center [261, 67] width 82 height 13
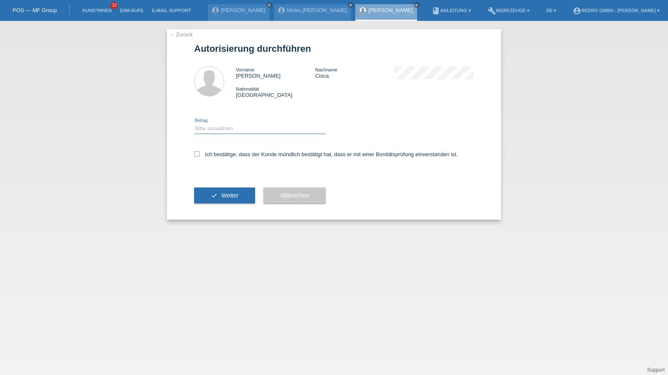
click at [208, 132] on select "Bitte auswählen CHF 1.00 - CHF 499.00 CHF 500.00 - CHF 1'999.00 CHF 2'000.00 - …" at bounding box center [260, 129] width 132 height 10
select select "1"
click at [194, 124] on select "Bitte auswählen CHF 1.00 - CHF 499.00 CHF 500.00 - CHF 1'999.00 CHF 2'000.00 - …" at bounding box center [260, 129] width 132 height 10
click at [209, 153] on label "Ich bestätige, dass der Kunde mündlich bestätigt hat, dass er mit einer Bonität…" at bounding box center [326, 154] width 264 height 6
click at [200, 153] on input "Ich bestätige, dass der Kunde mündlich bestätigt hat, dass er mit einer Bonität…" at bounding box center [196, 153] width 5 height 5
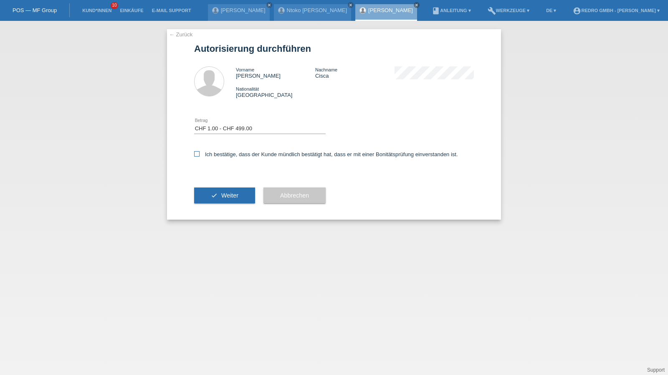
checkbox input "true"
click at [222, 200] on button "check Weiter" at bounding box center [224, 195] width 61 height 16
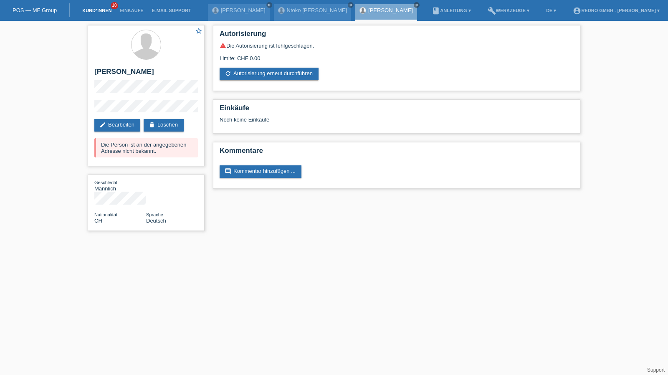
click at [96, 10] on link "Kund*innen" at bounding box center [97, 10] width 38 height 5
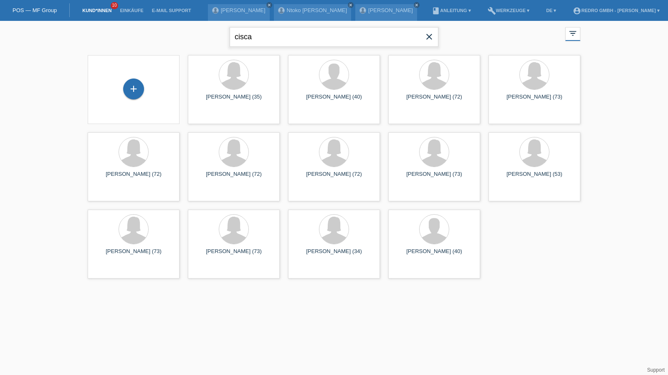
click at [286, 28] on input "cisca" at bounding box center [334, 37] width 209 height 20
paste input "[PERSON_NAME]"
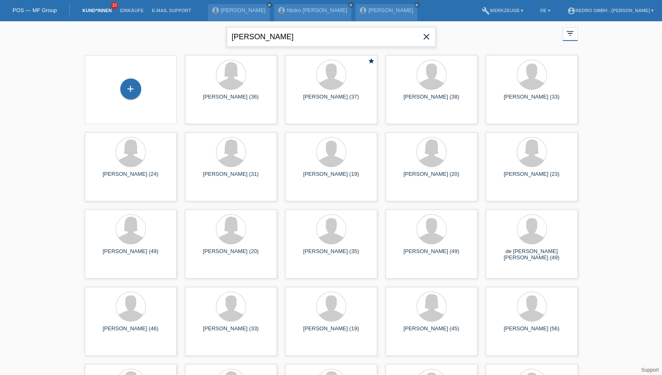
click at [233, 35] on input "[PERSON_NAME]" at bounding box center [331, 37] width 209 height 20
paste input "[PERSON_NAME]"
type input "[PERSON_NAME]"
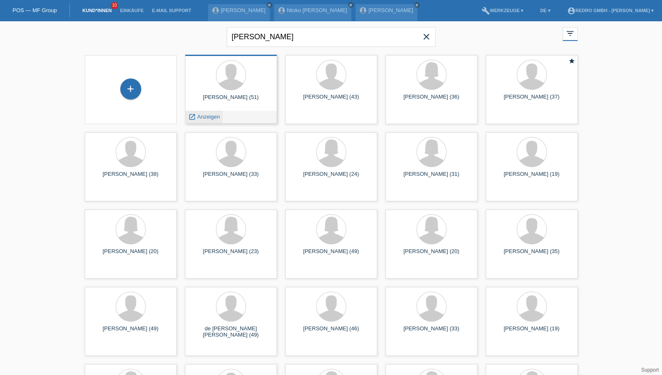
click at [212, 114] on span "Anzeigen" at bounding box center [208, 117] width 23 height 6
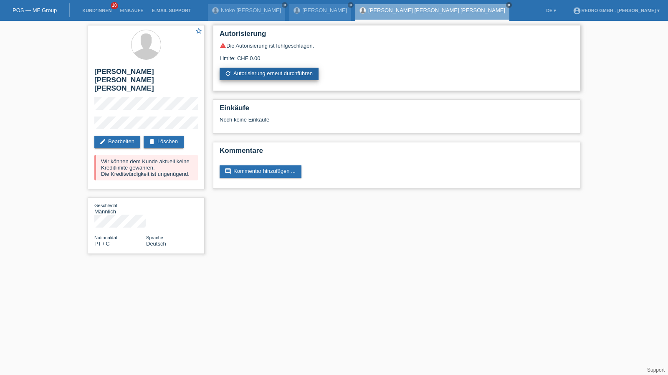
click at [259, 75] on link "refresh Autorisierung erneut durchführen" at bounding box center [269, 74] width 99 height 13
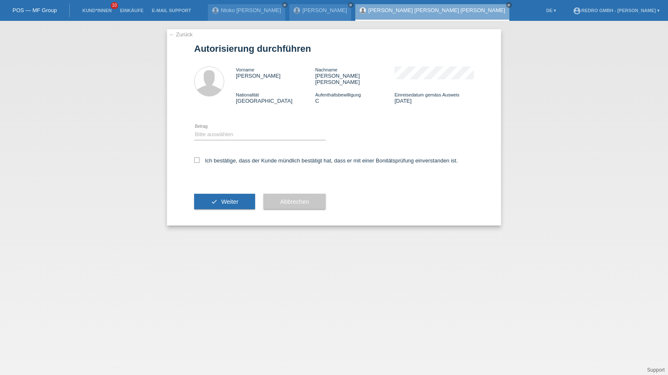
click at [234, 136] on div "Bitte auswählen CHF 1.00 - CHF 499.00 CHF 500.00 - CHF 1'999.00 CHF 2'000.00 - …" at bounding box center [260, 135] width 132 height 28
click at [224, 130] on select "Bitte auswählen CHF 1.00 - CHF 499.00 CHF 500.00 - CHF 1'999.00 CHF 2'000.00 - …" at bounding box center [260, 134] width 132 height 10
click at [194, 129] on select "Bitte auswählen CHF 1.00 - CHF 499.00 CHF 500.00 - CHF 1'999.00 CHF 2'000.00 - …" at bounding box center [260, 134] width 132 height 10
drag, startPoint x: 225, startPoint y: 127, endPoint x: 222, endPoint y: 133, distance: 7.1
click at [225, 129] on select "Bitte auswählen CHF 1.00 - CHF 499.00 CHF 500.00 - CHF 1'999.00 CHF 2'000.00 - …" at bounding box center [260, 134] width 132 height 10
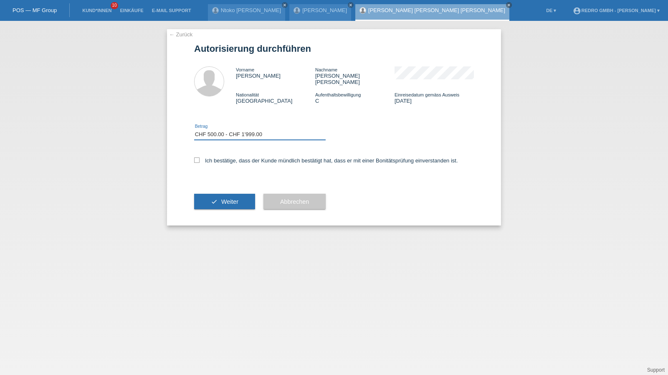
select select "1"
click at [194, 129] on select "Bitte auswählen CHF 1.00 - CHF 499.00 CHF 500.00 - CHF 1'999.00 CHF 2'000.00 - …" at bounding box center [260, 134] width 132 height 10
click at [215, 157] on label "Ich bestätige, dass der Kunde mündlich bestätigt hat, dass er mit einer Bonität…" at bounding box center [326, 160] width 264 height 6
click at [200, 157] on input "Ich bestätige, dass der Kunde mündlich bestätigt hat, dass er mit einer Bonität…" at bounding box center [196, 159] width 5 height 5
checkbox input "true"
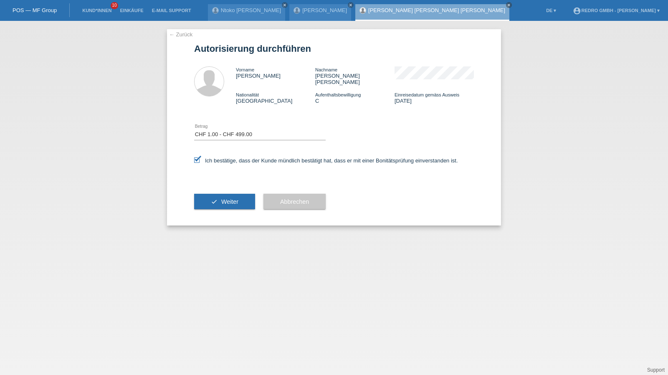
click at [215, 204] on div "check Weiter" at bounding box center [224, 201] width 61 height 48
click at [214, 198] on button "check Weiter" at bounding box center [224, 202] width 61 height 16
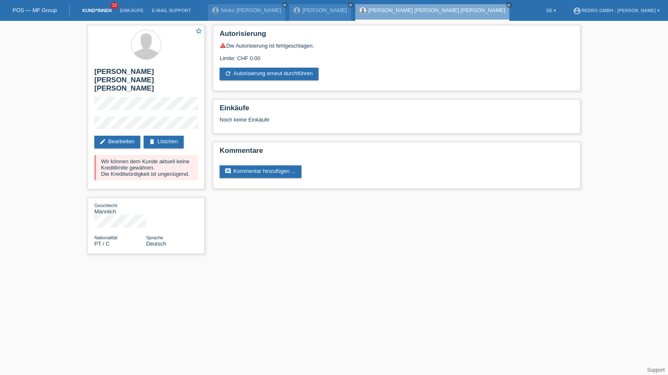
click at [99, 9] on link "Kund*innen" at bounding box center [97, 10] width 38 height 5
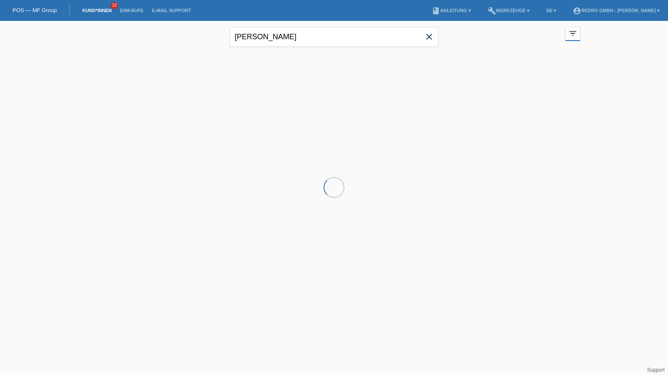
click at [247, 21] on div "Sergio Paulo Oliveira Gonçalves close" at bounding box center [334, 36] width 209 height 30
click at [243, 38] on input "Sergio Paulo Oliveira Gonçalves" at bounding box center [334, 37] width 209 height 20
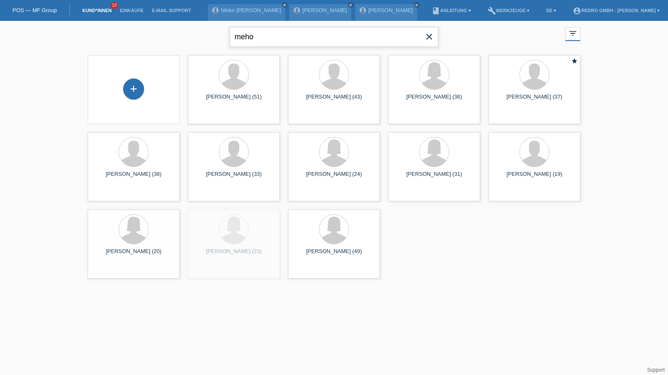
type input "meho"
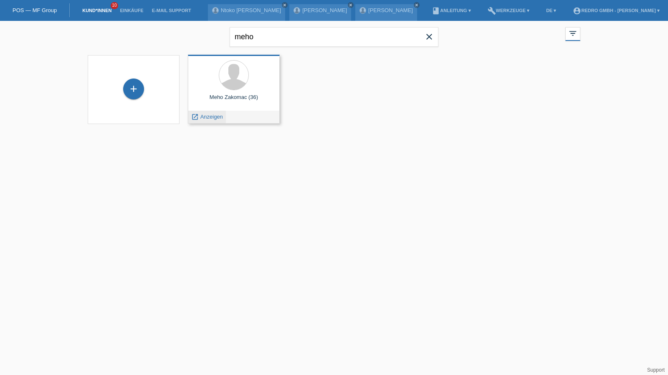
click at [215, 118] on span "Anzeigen" at bounding box center [211, 117] width 23 height 6
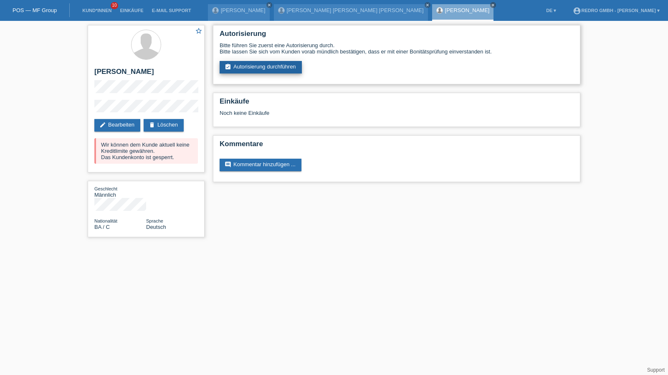
click at [252, 65] on link "assignment_turned_in Autorisierung durchführen" at bounding box center [261, 67] width 82 height 13
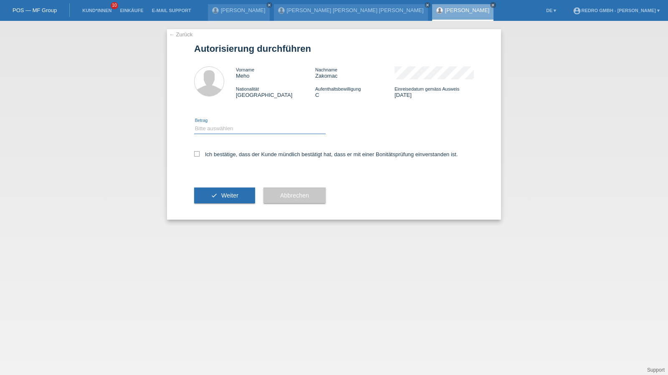
click at [219, 133] on select "Bitte auswählen CHF 1.00 - CHF 499.00 CHF 500.00 - CHF 1'999.00 CHF 2'000.00 - …" at bounding box center [260, 129] width 132 height 10
select select "1"
click at [194, 124] on select "Bitte auswählen CHF 1.00 - CHF 499.00 CHF 500.00 - CHF 1'999.00 CHF 2'000.00 - …" at bounding box center [260, 129] width 132 height 10
click at [212, 154] on label "Ich bestätige, dass der Kunde mündlich bestätigt hat, dass er mit einer Bonität…" at bounding box center [326, 154] width 264 height 6
click at [200, 154] on input "Ich bestätige, dass der Kunde mündlich bestätigt hat, dass er mit einer Bonität…" at bounding box center [196, 153] width 5 height 5
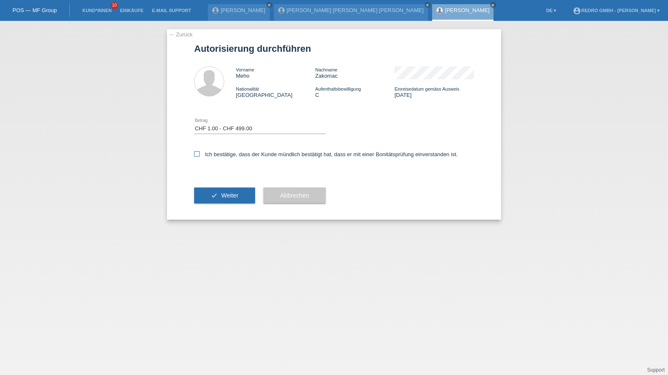
checkbox input "true"
click at [216, 192] on button "check Weiter" at bounding box center [224, 195] width 61 height 16
